Goal: Task Accomplishment & Management: Use online tool/utility

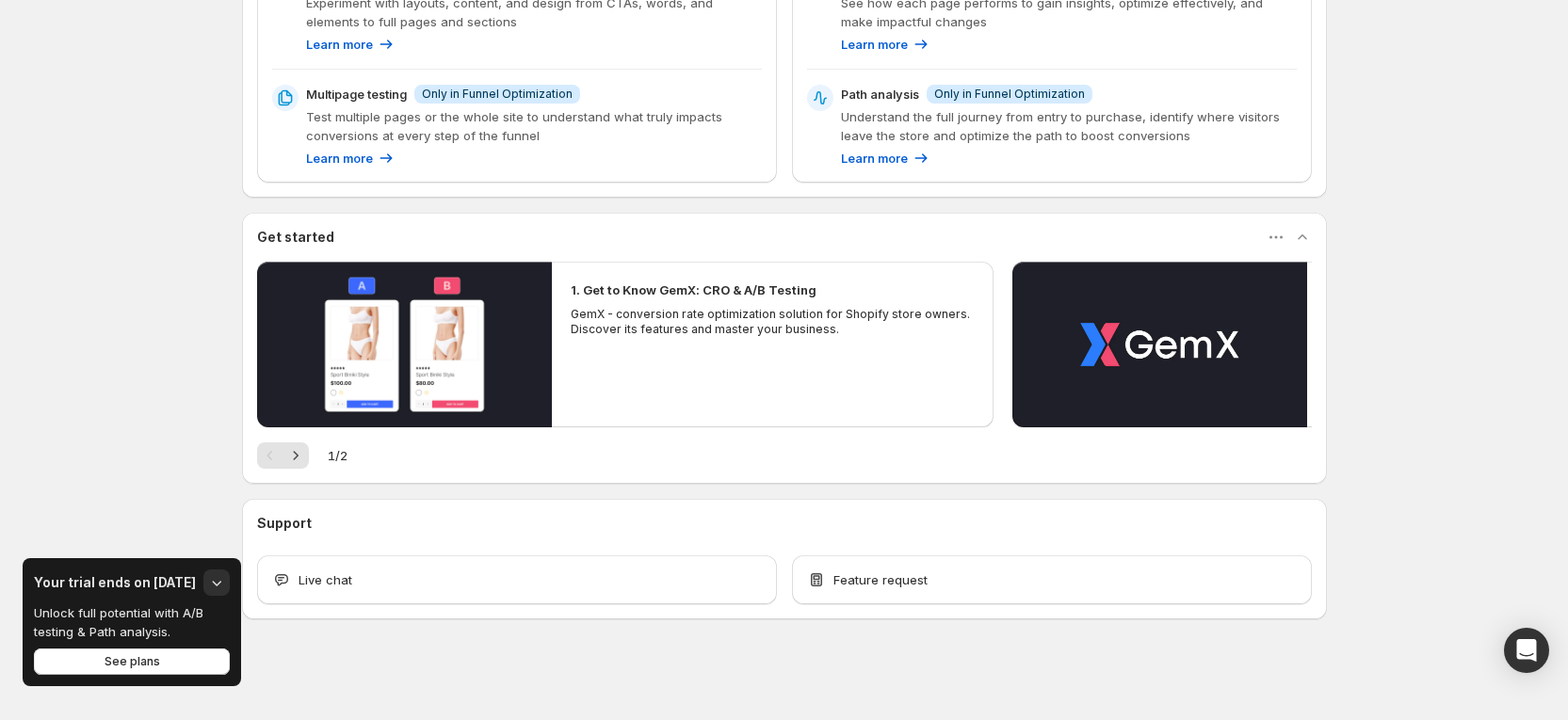
scroll to position [346, 0]
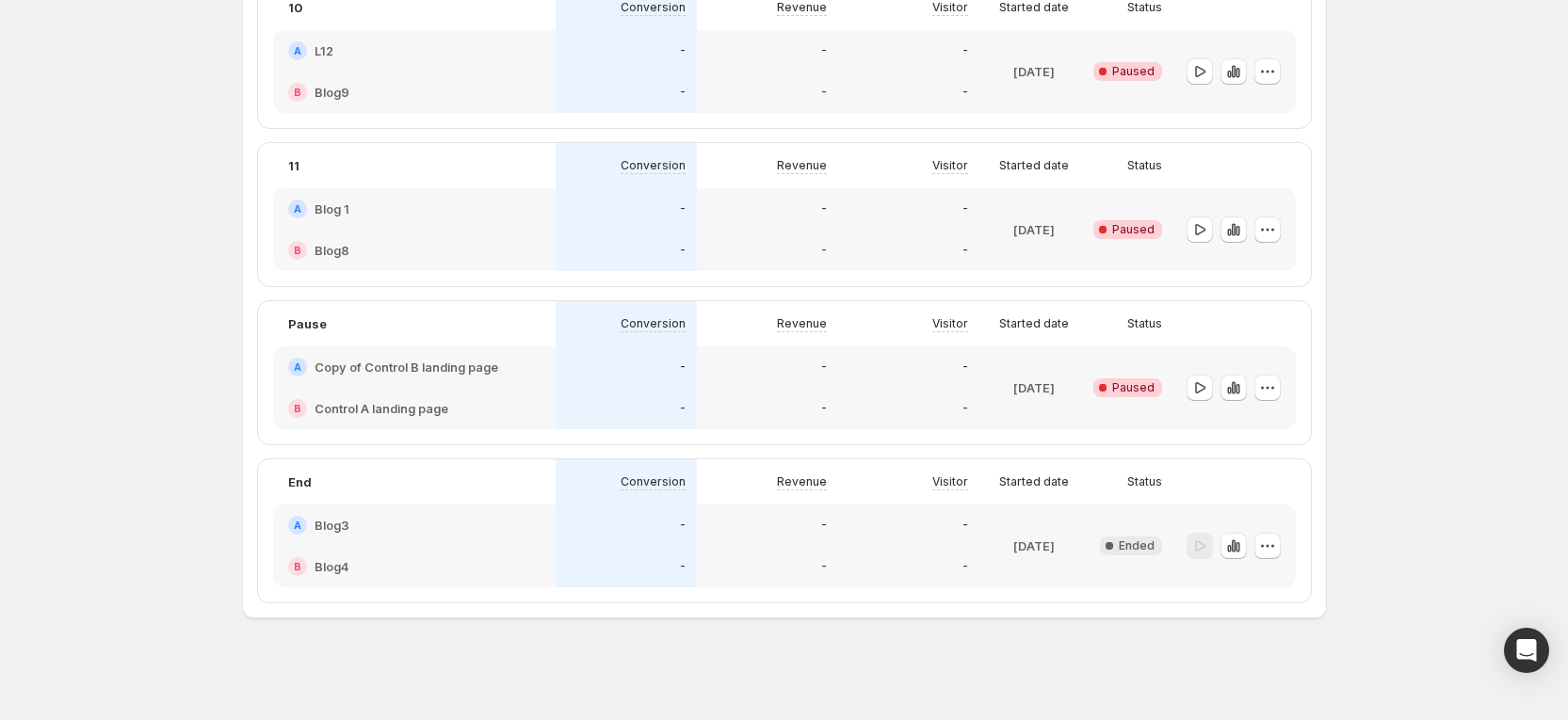
scroll to position [688, 0]
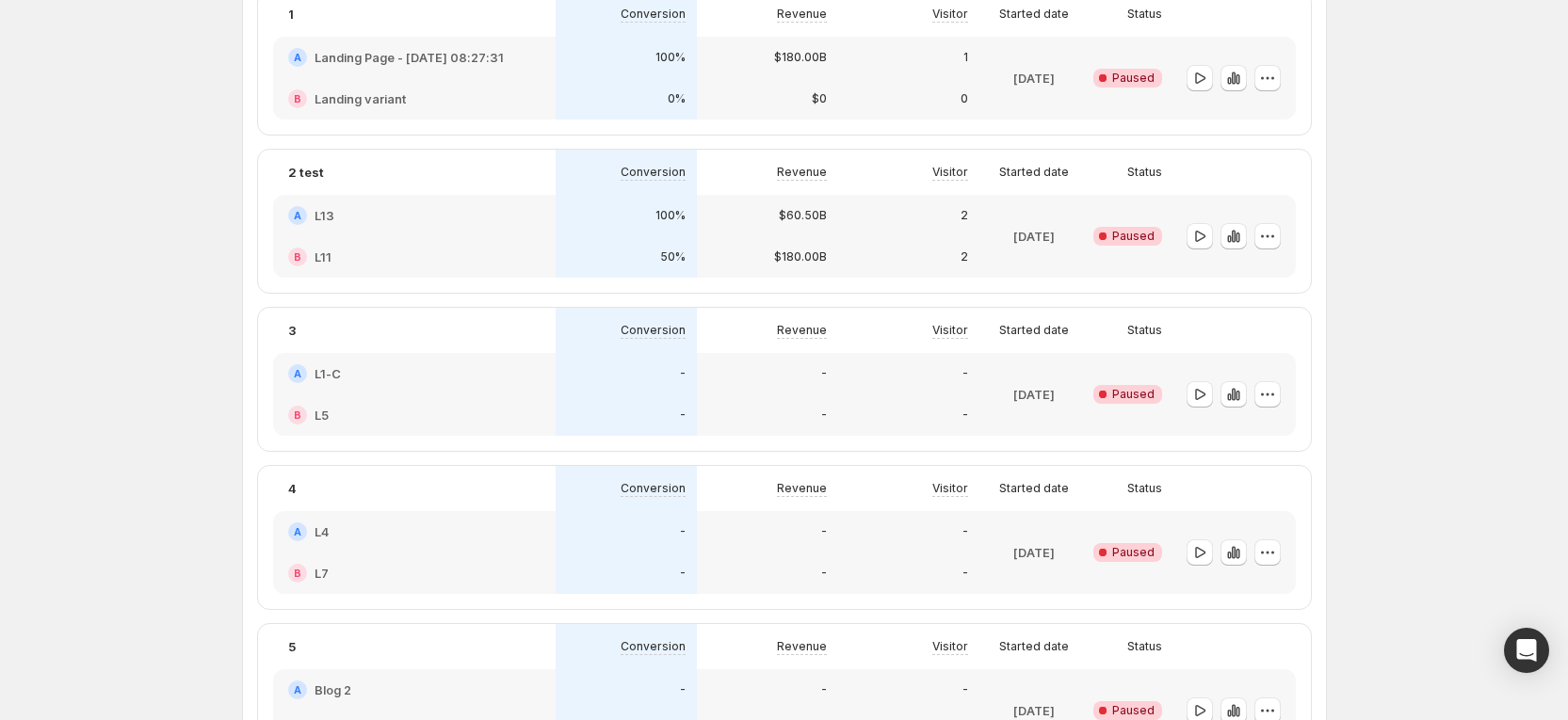
click at [1398, 298] on div "Experiments. This page is ready Experiments Create new experiment Template Mult…" at bounding box center [784, 590] width 1568 height 3120
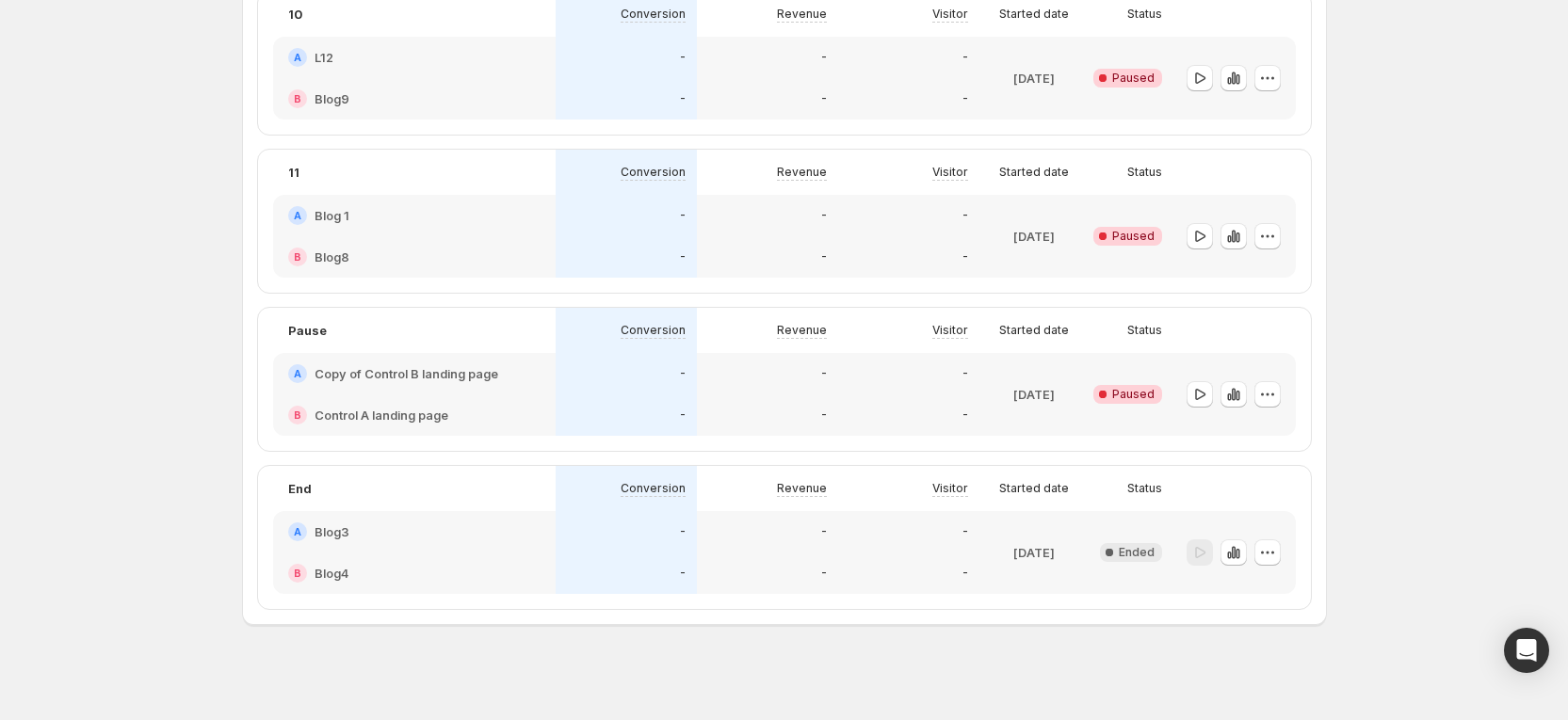
scroll to position [2400, 0]
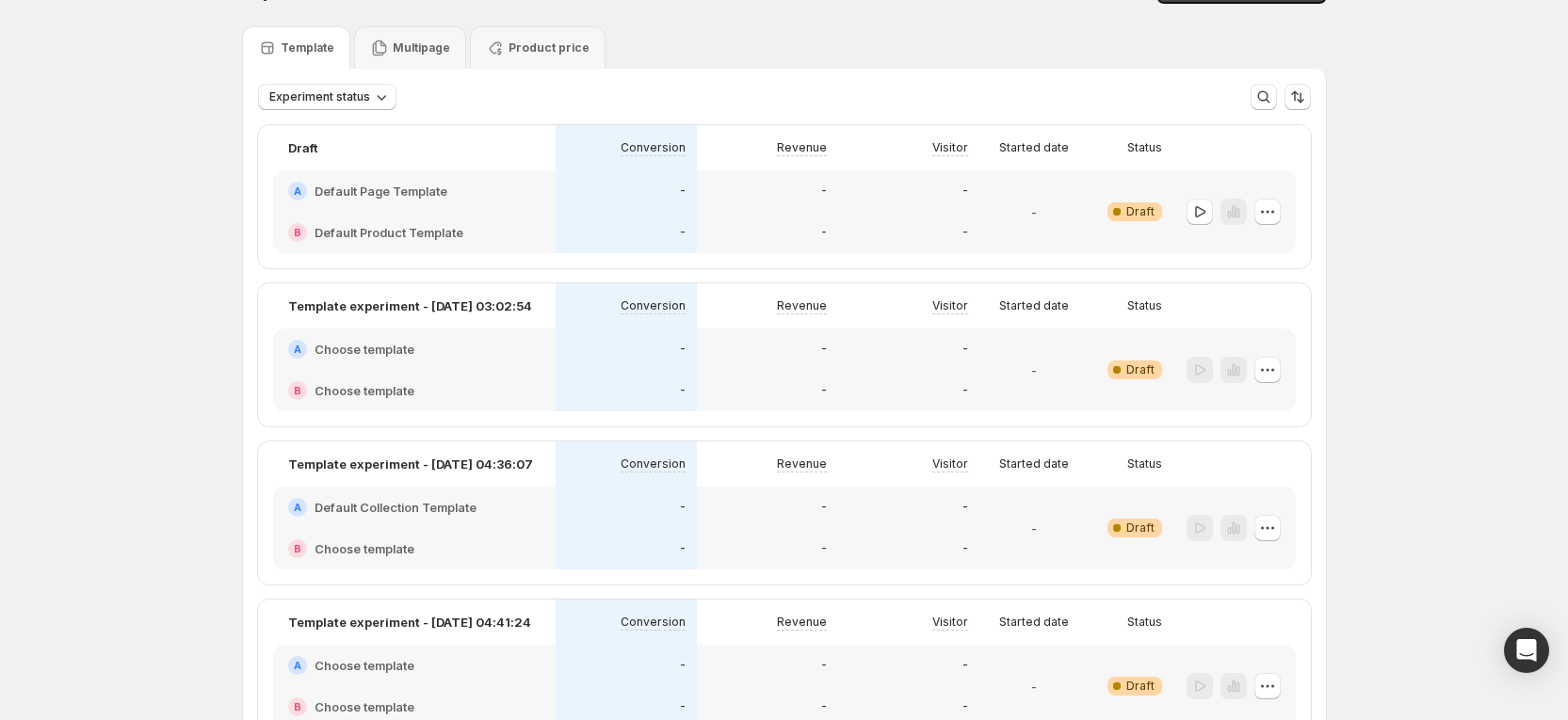
scroll to position [0, 0]
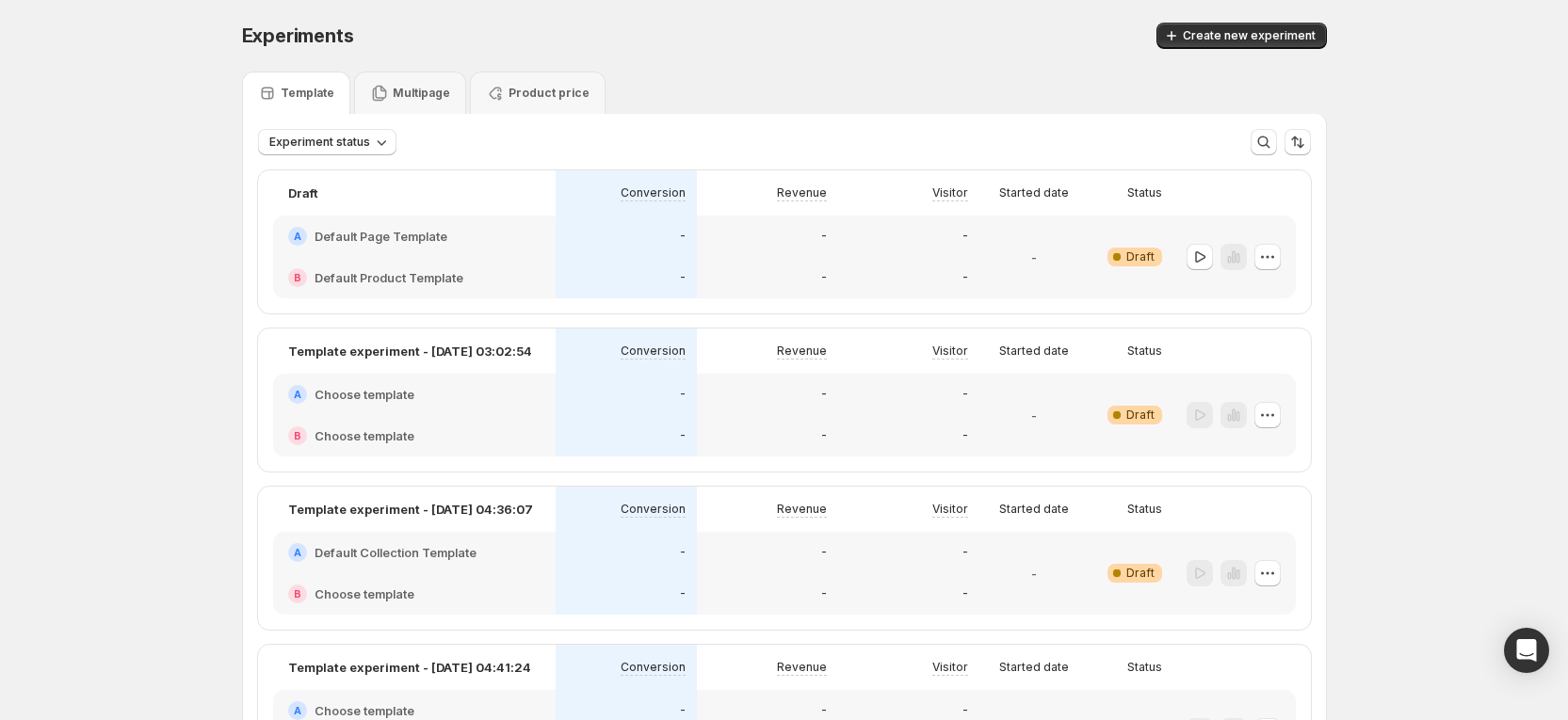
click at [435, 94] on p "Multipage" at bounding box center [421, 92] width 57 height 15
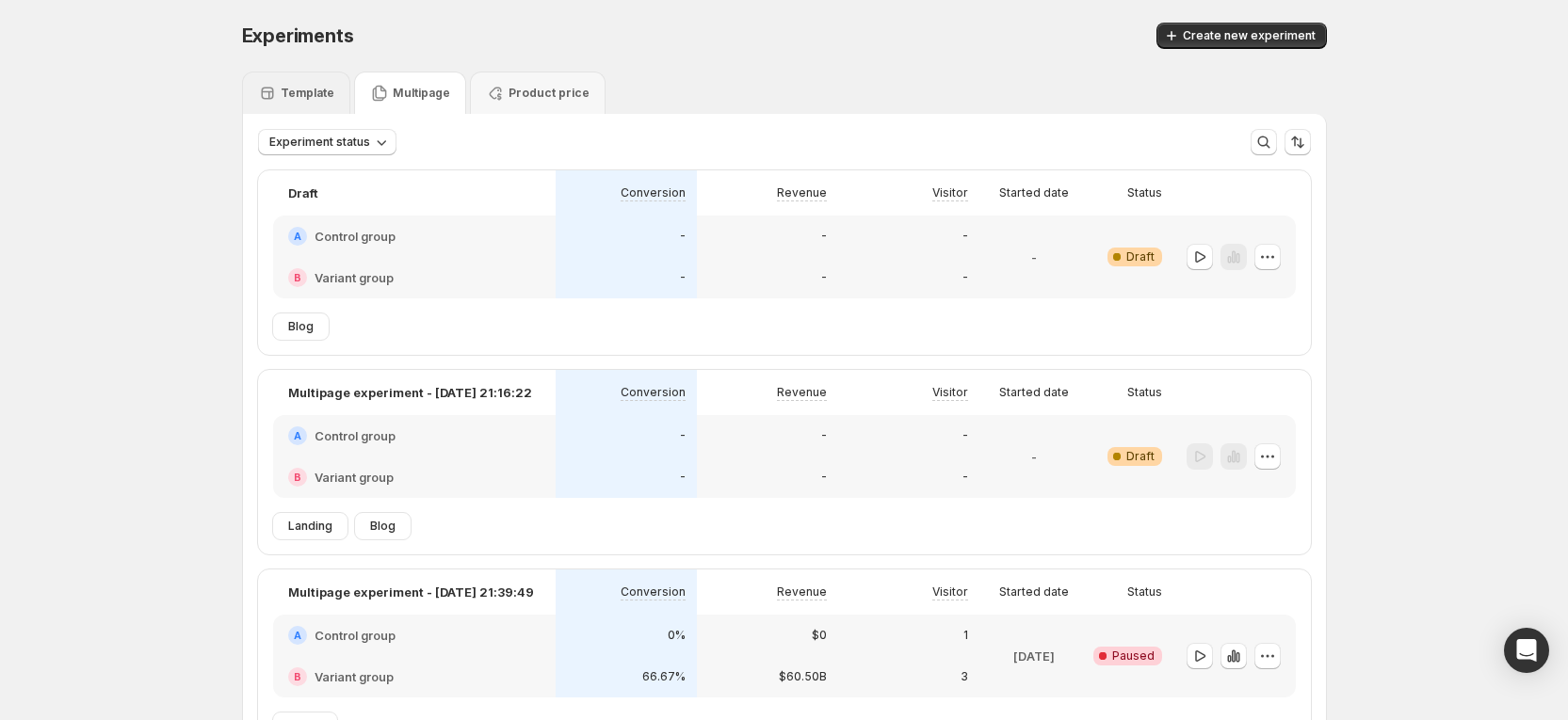
click at [322, 106] on div "Template" at bounding box center [296, 92] width 108 height 42
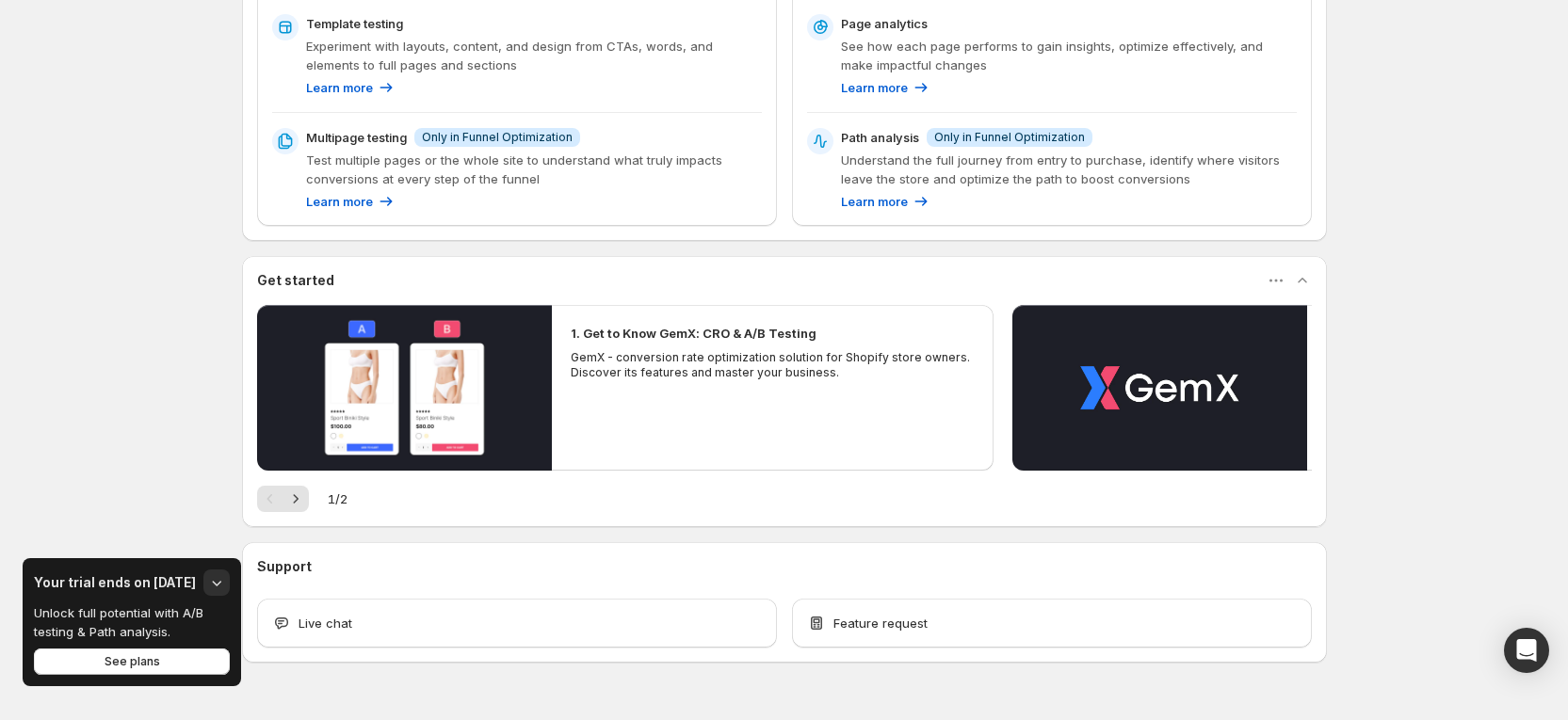
scroll to position [346, 0]
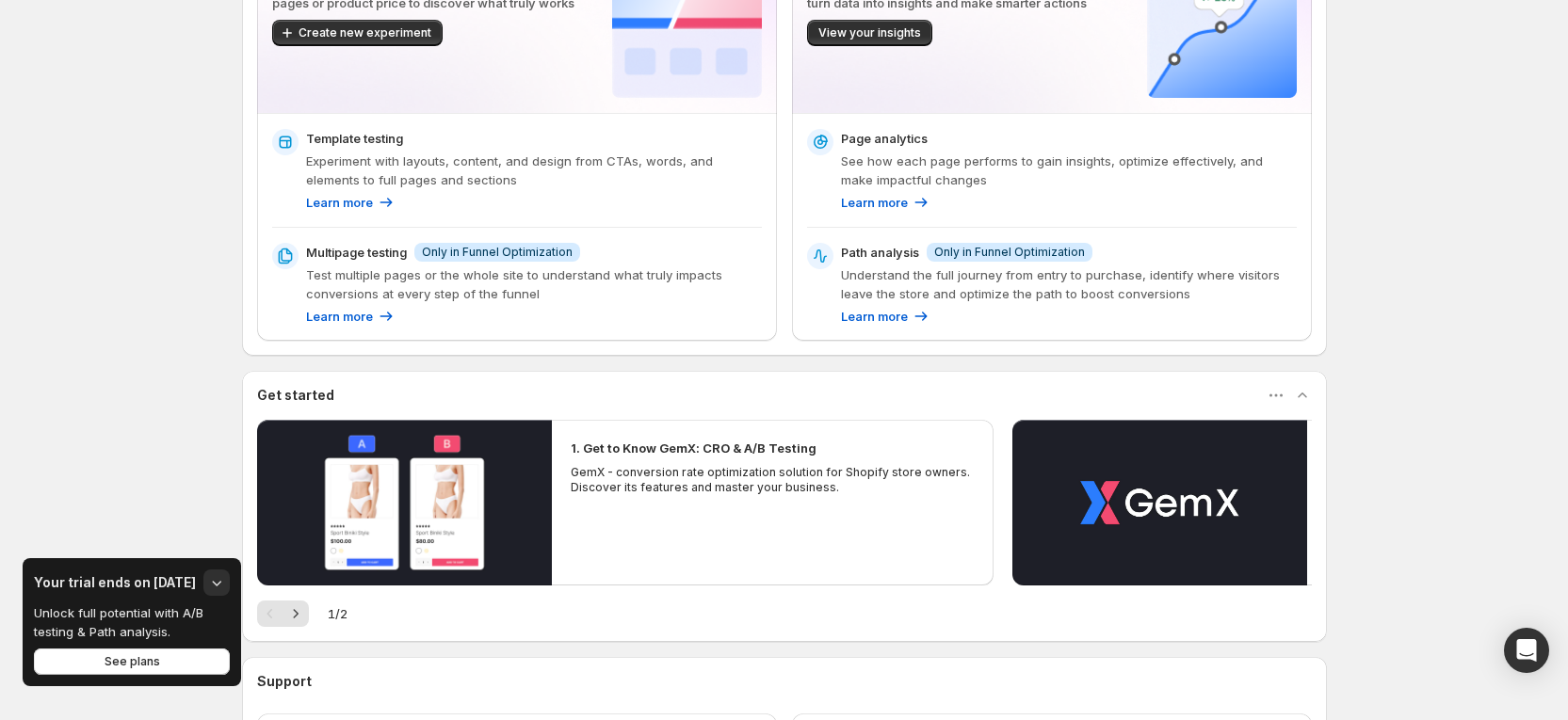
scroll to position [346, 0]
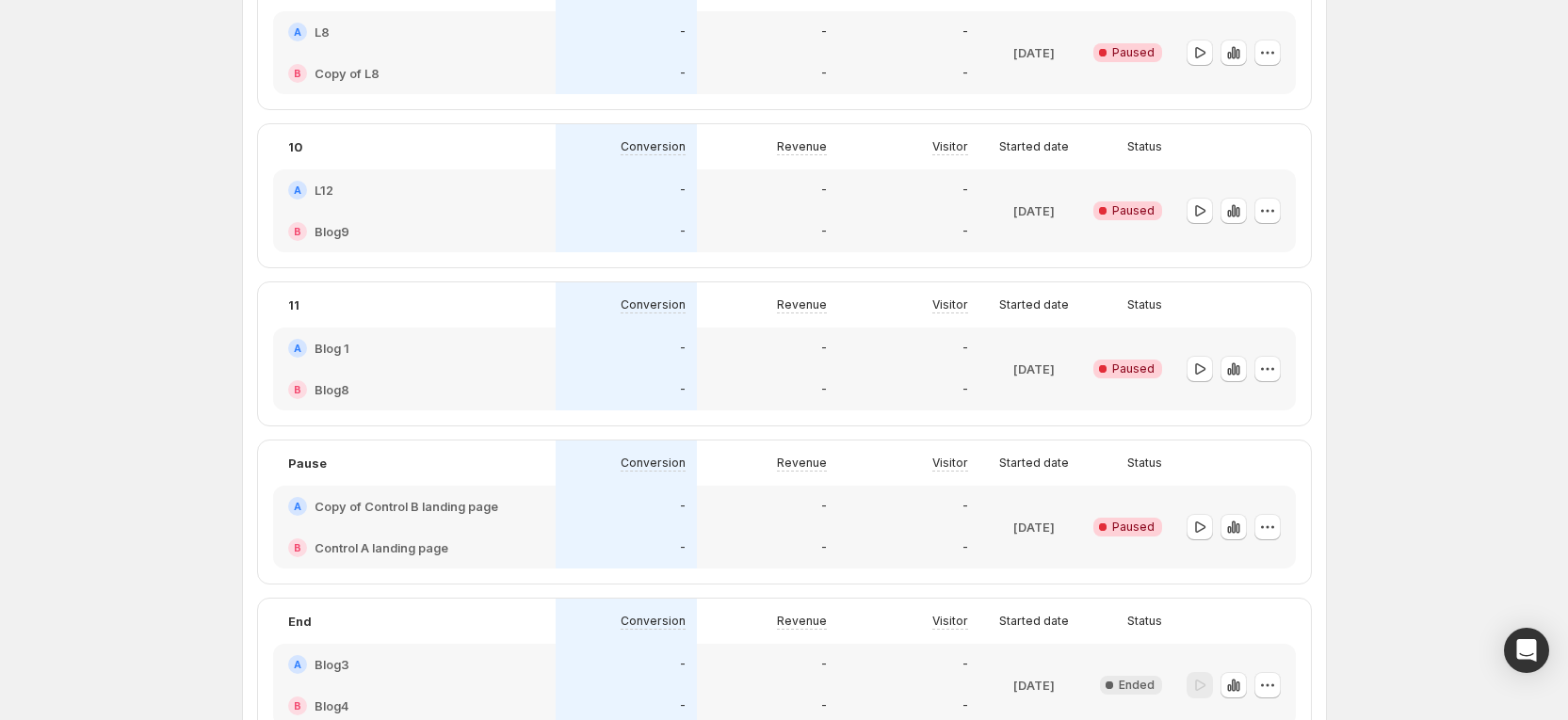
scroll to position [2400, 0]
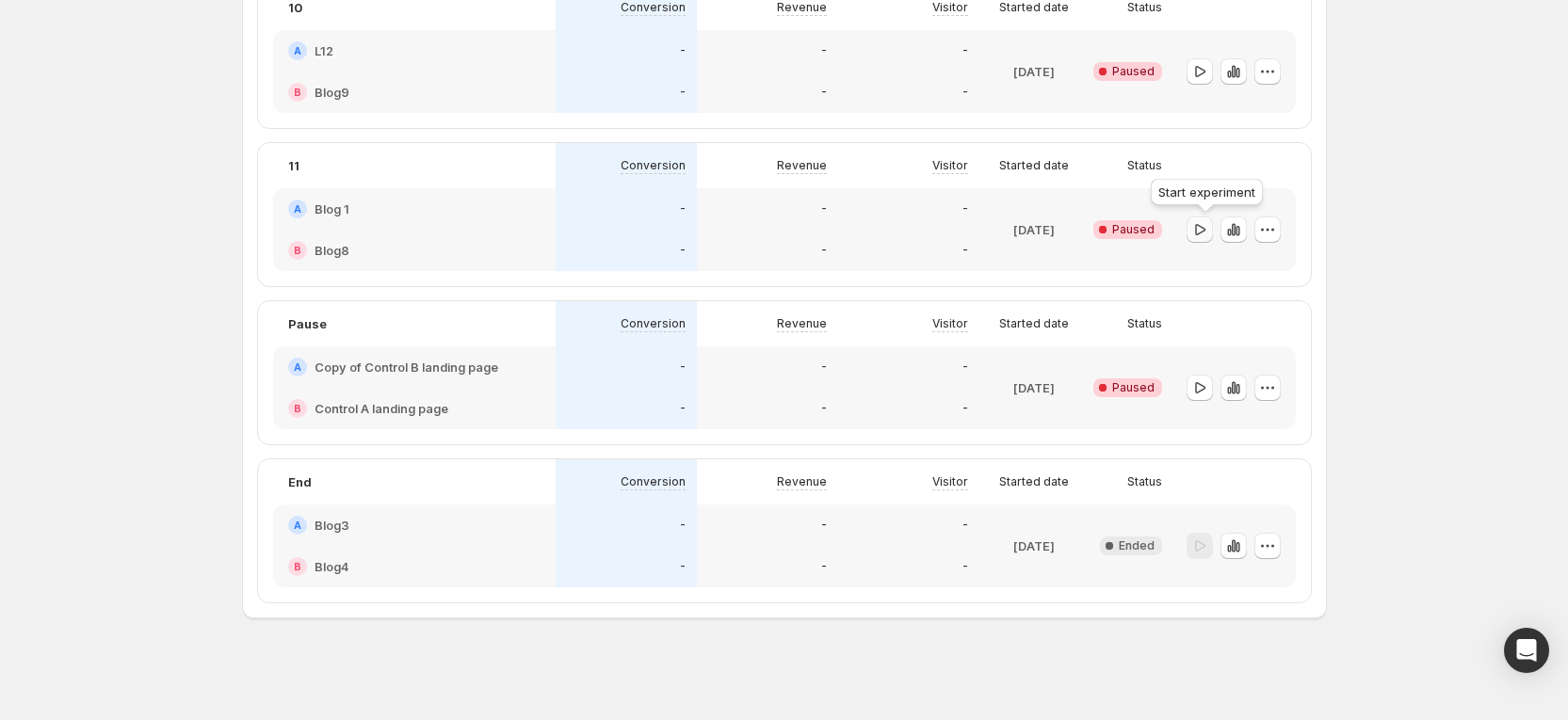
click at [1198, 231] on icon "button" at bounding box center [1199, 229] width 19 height 19
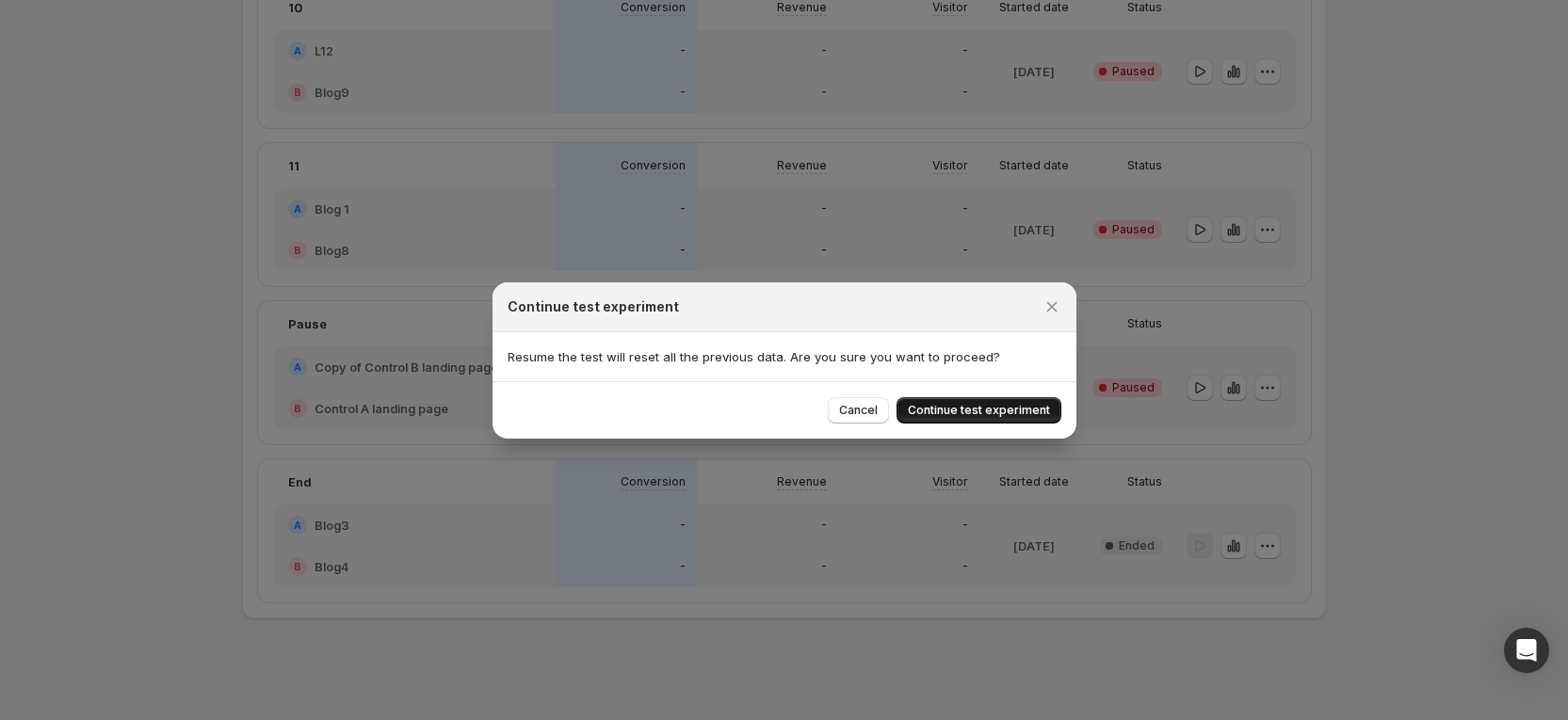
click at [1025, 420] on button "Continue test experiment" at bounding box center [979, 410] width 165 height 27
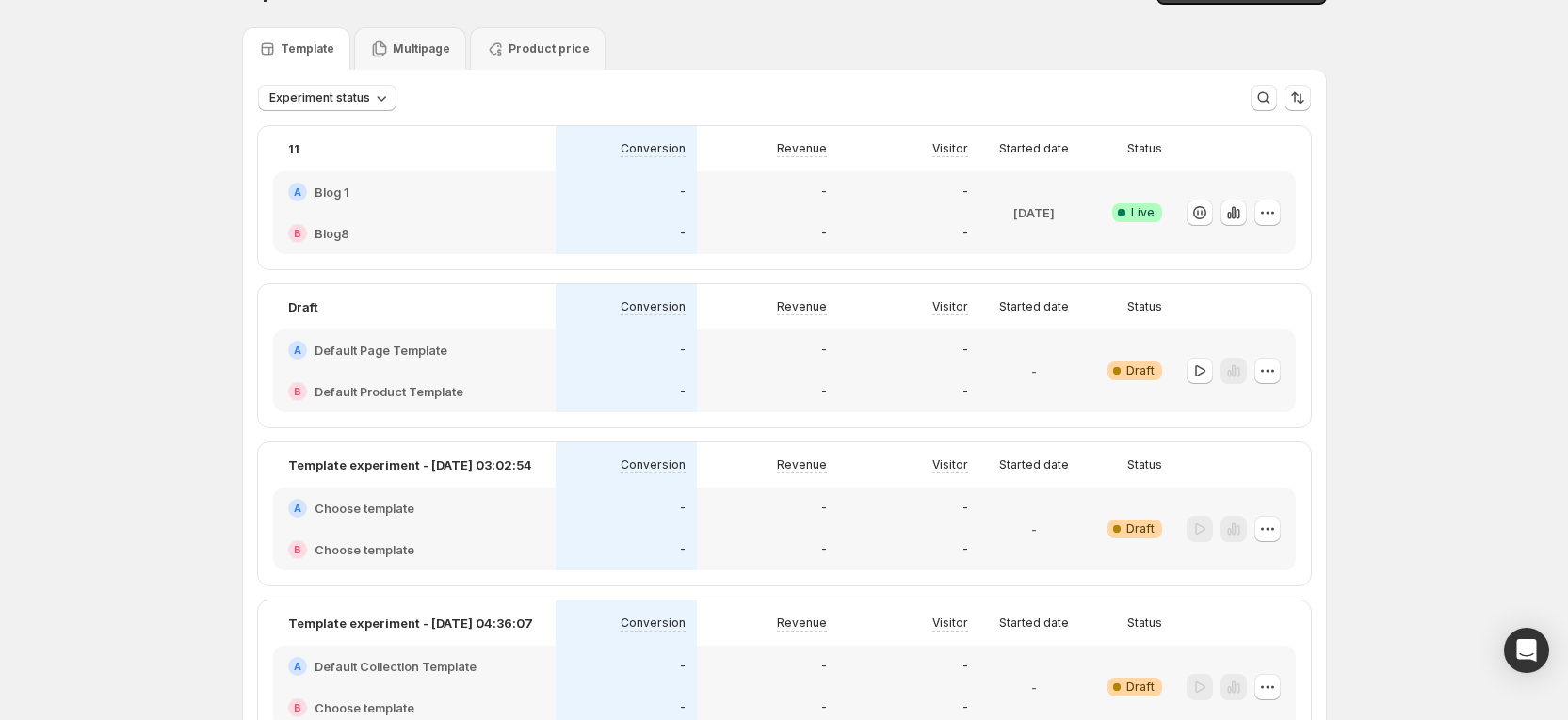
scroll to position [0, 0]
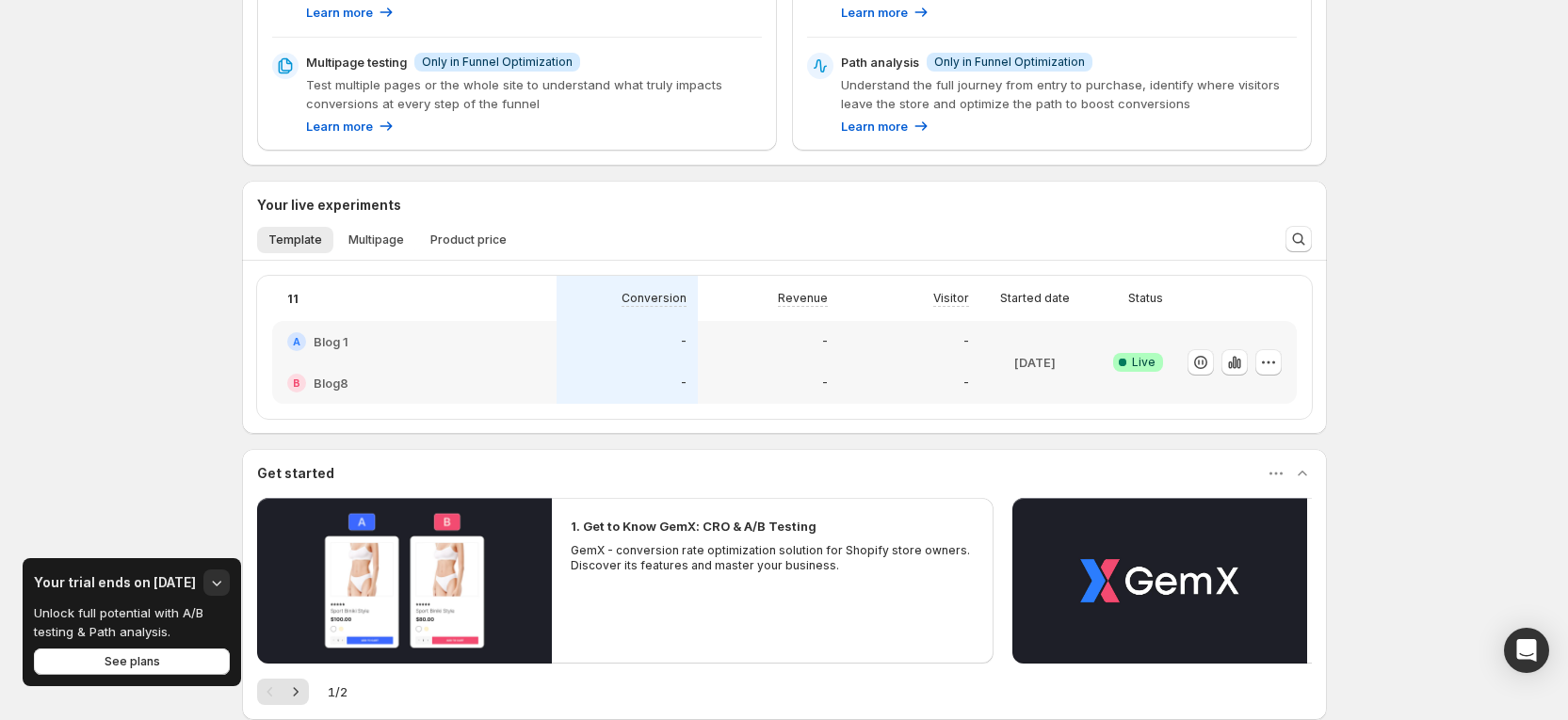
scroll to position [332, 0]
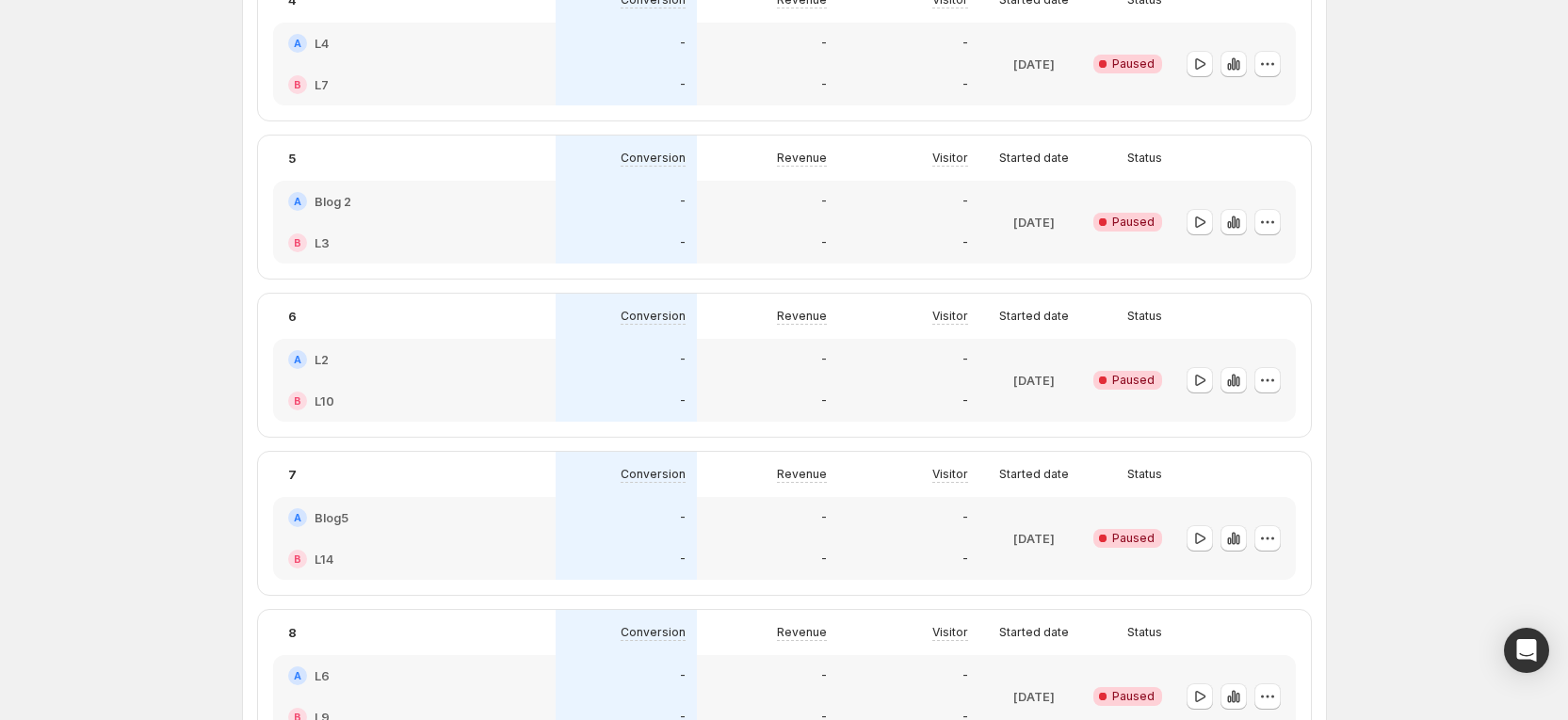
scroll to position [1321, 0]
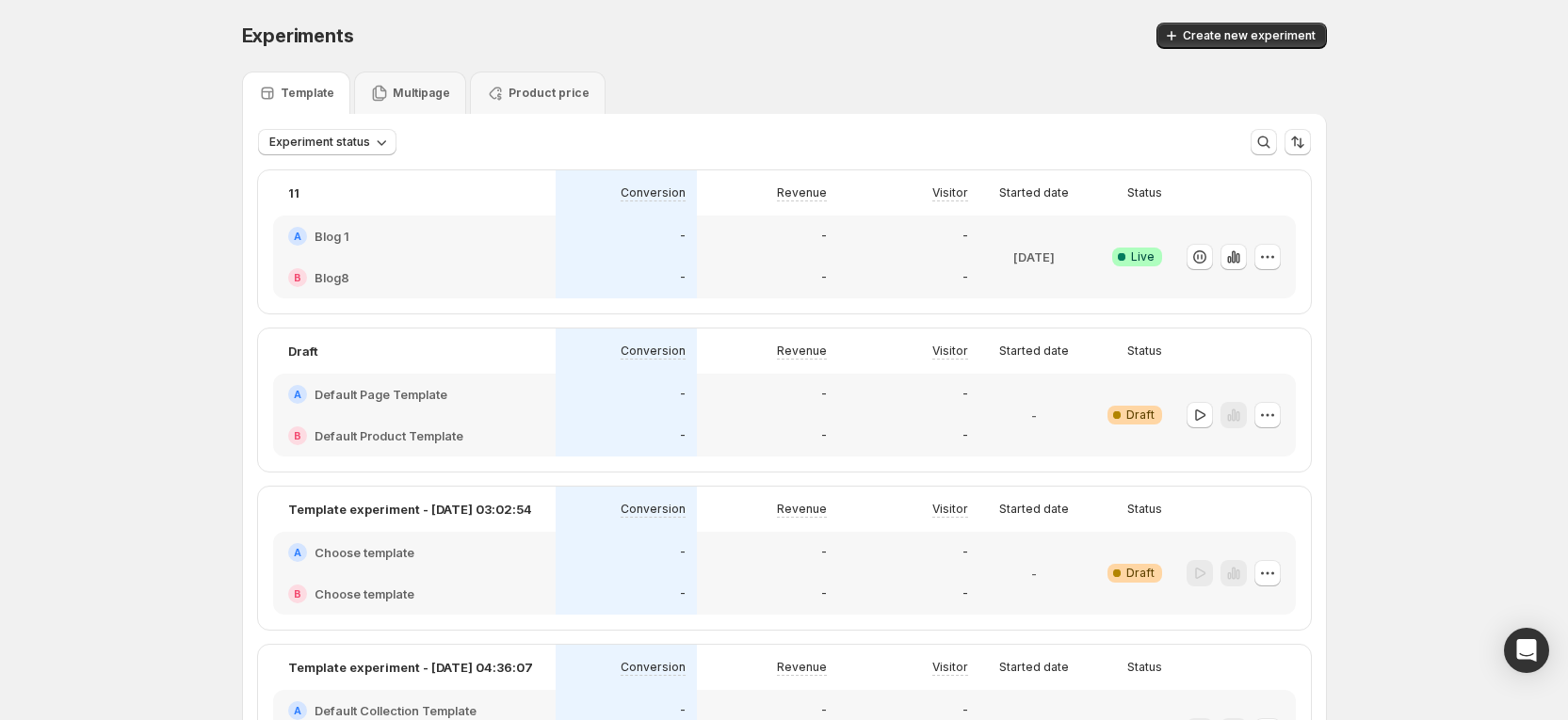
click at [544, 247] on div "A Blog 1" at bounding box center [414, 236] width 282 height 41
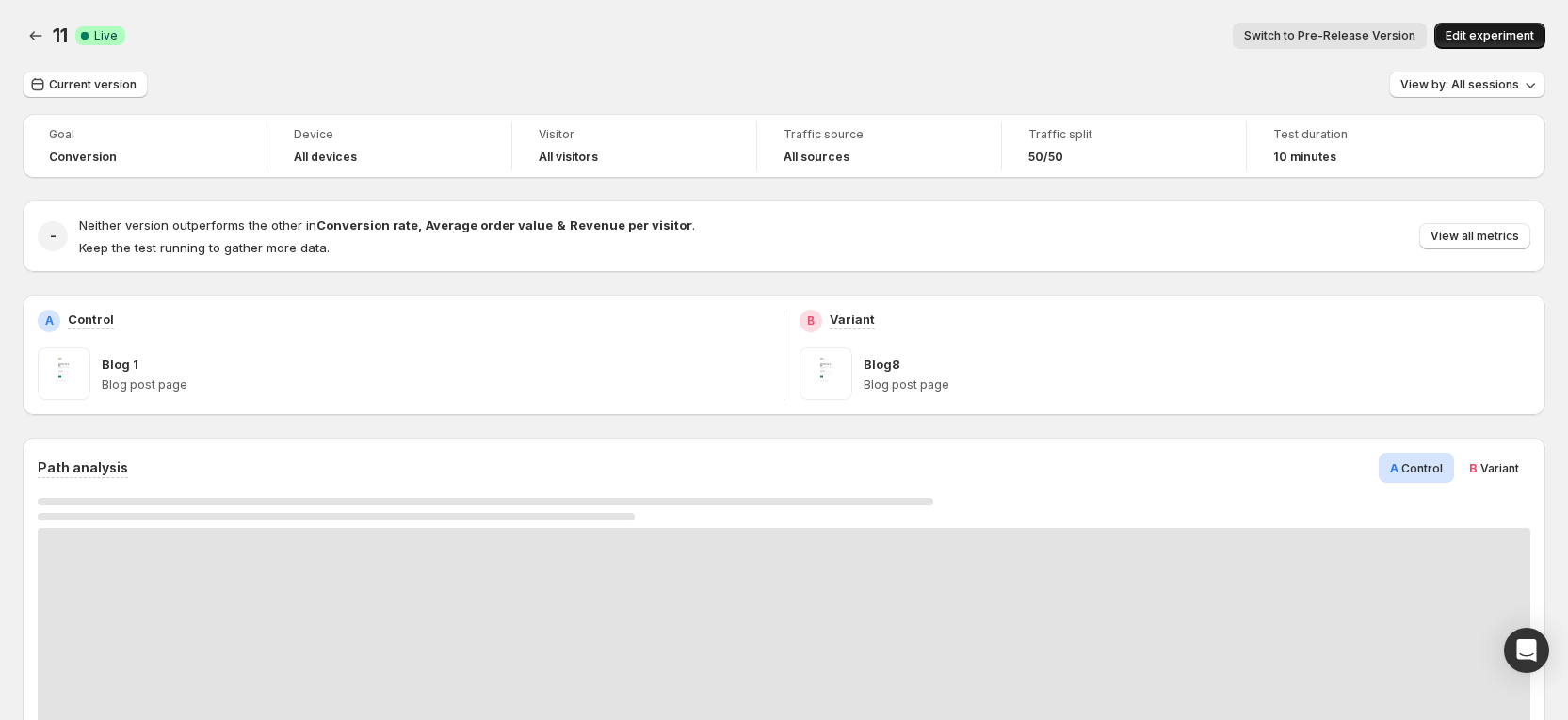
click at [1517, 23] on button "Edit experiment" at bounding box center [1489, 35] width 111 height 27
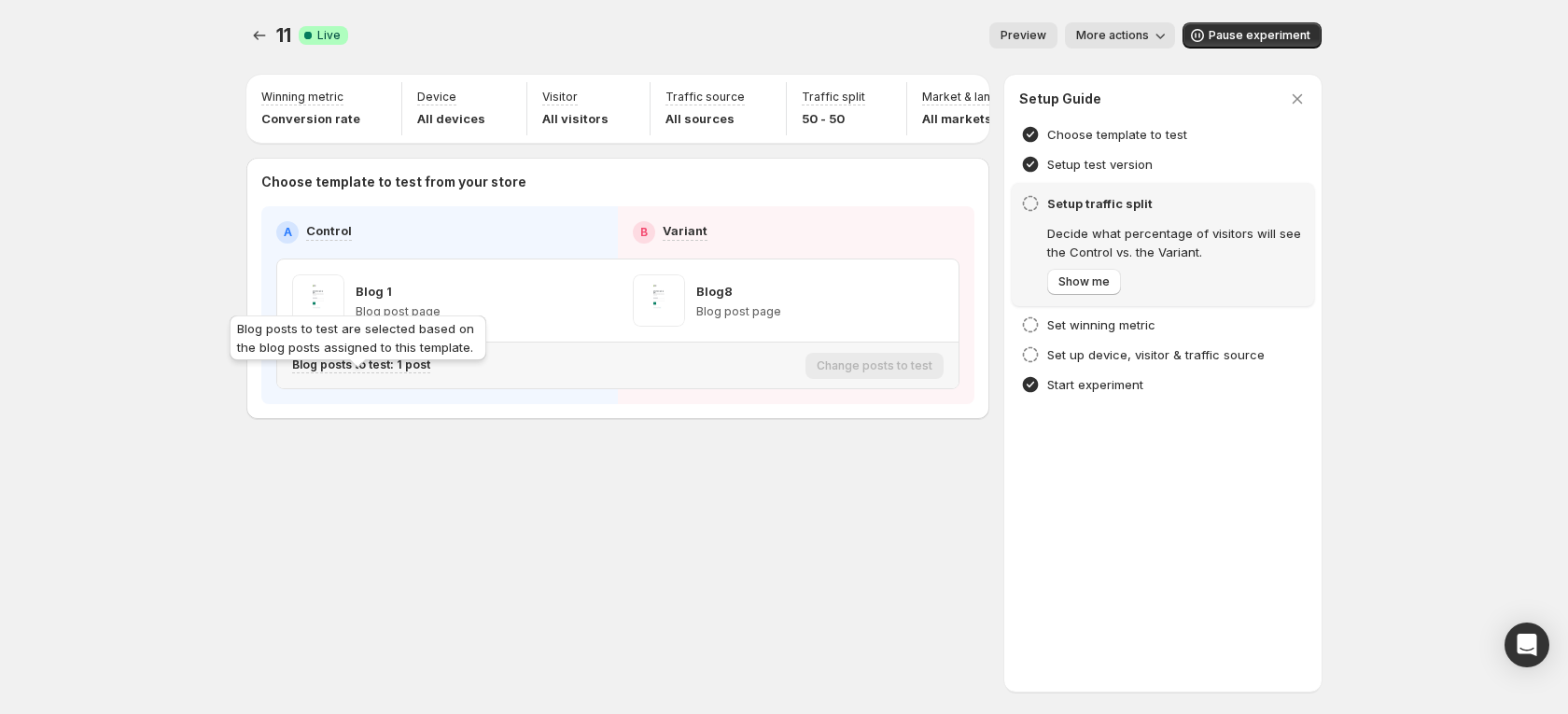
click at [404, 373] on p "Blog posts to test: 1 post" at bounding box center [362, 365] width 138 height 15
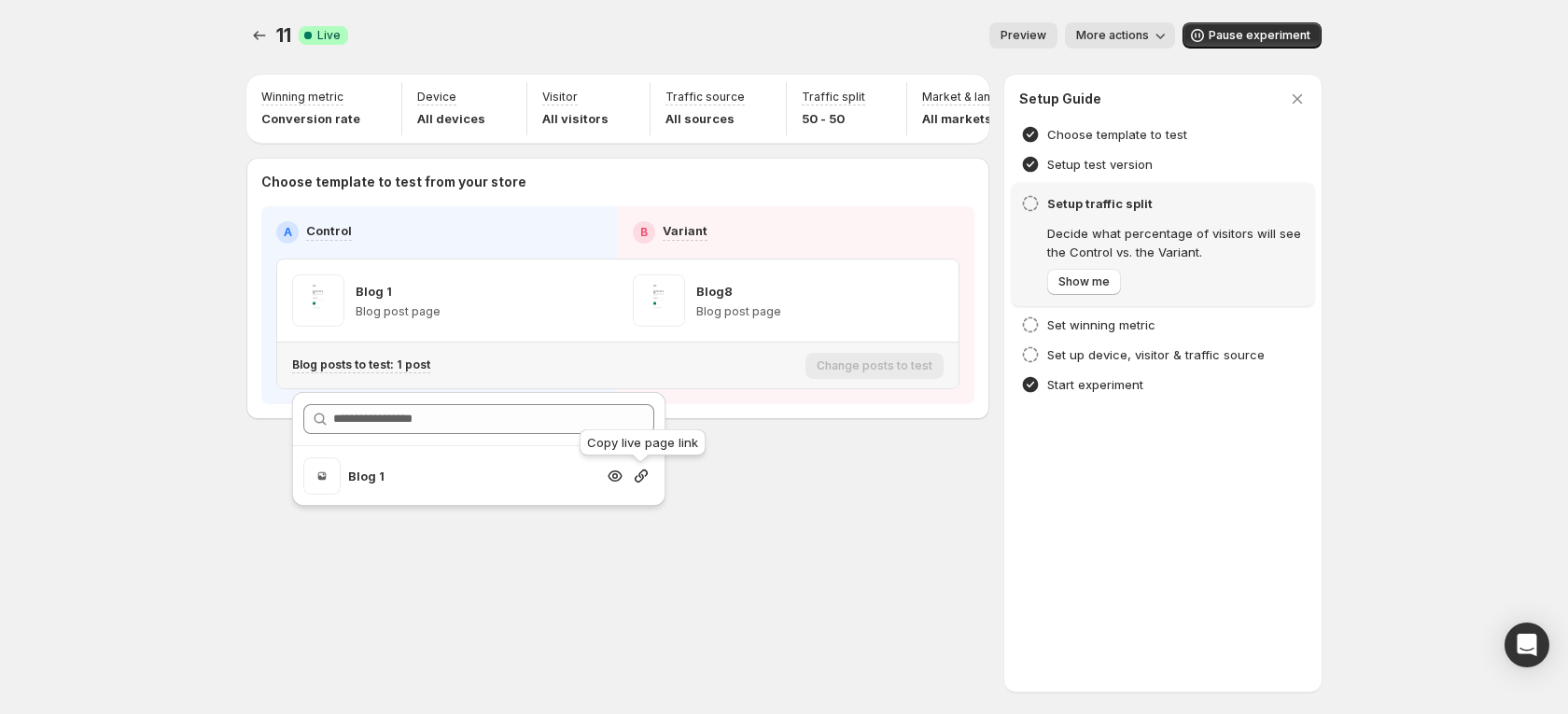
click at [637, 480] on icon "button" at bounding box center [641, 476] width 19 height 19
